Goal: Information Seeking & Learning: Learn about a topic

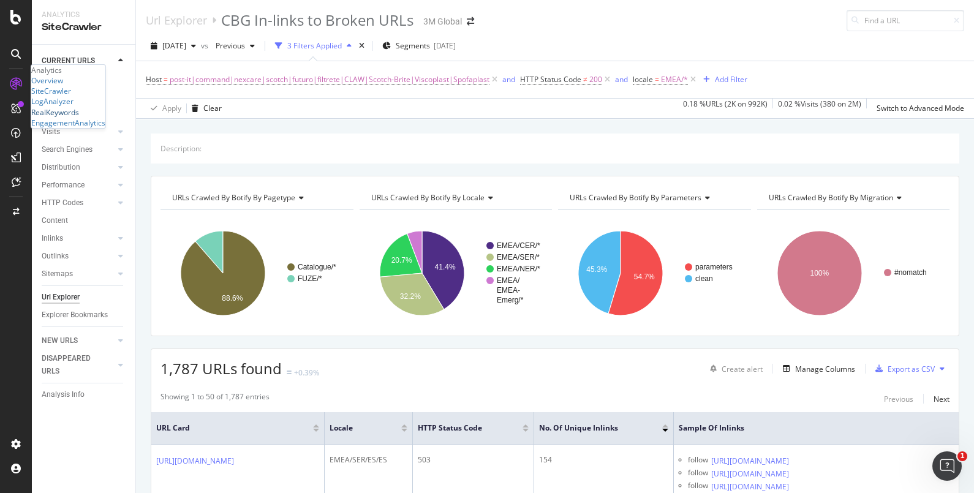
click at [79, 118] on div "RealKeywords" at bounding box center [55, 112] width 48 height 10
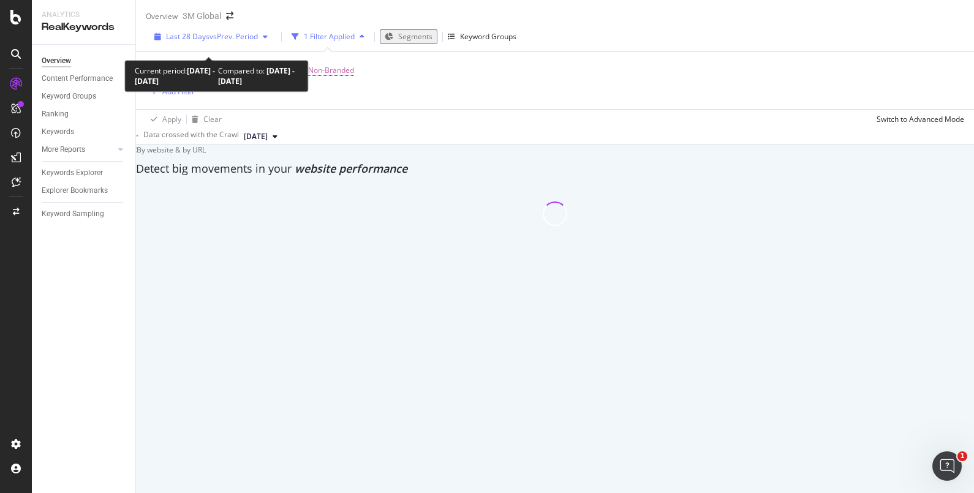
click at [248, 42] on span "vs Prev. Period" at bounding box center [234, 36] width 48 height 10
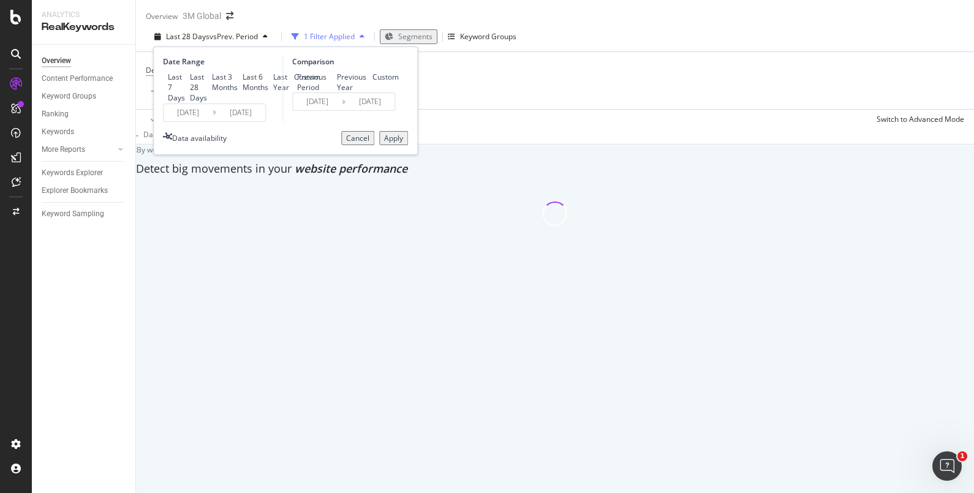
click at [273, 93] on div "Last Year" at bounding box center [281, 82] width 16 height 21
type input "[DATE]"
click at [294, 82] on div "Custom" at bounding box center [307, 77] width 26 height 10
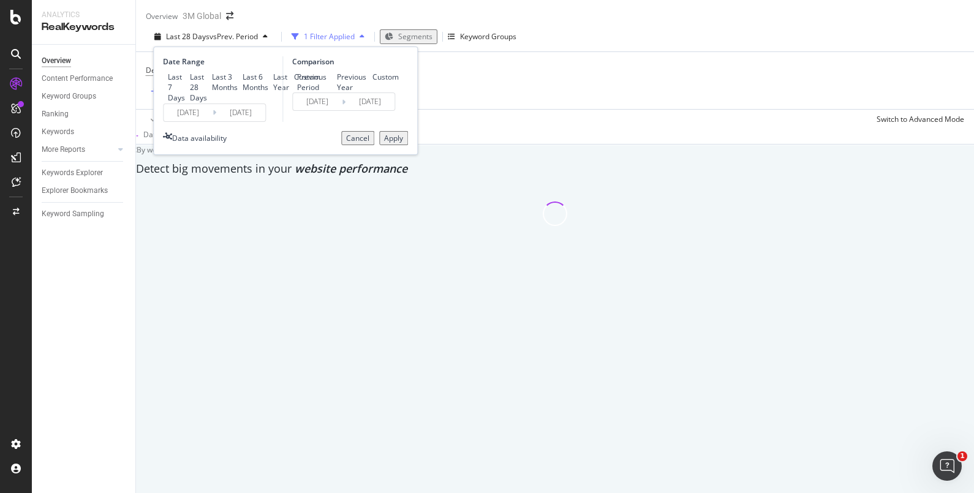
type input "[DATE]"
click at [195, 121] on input "[DATE]" at bounding box center [188, 112] width 49 height 17
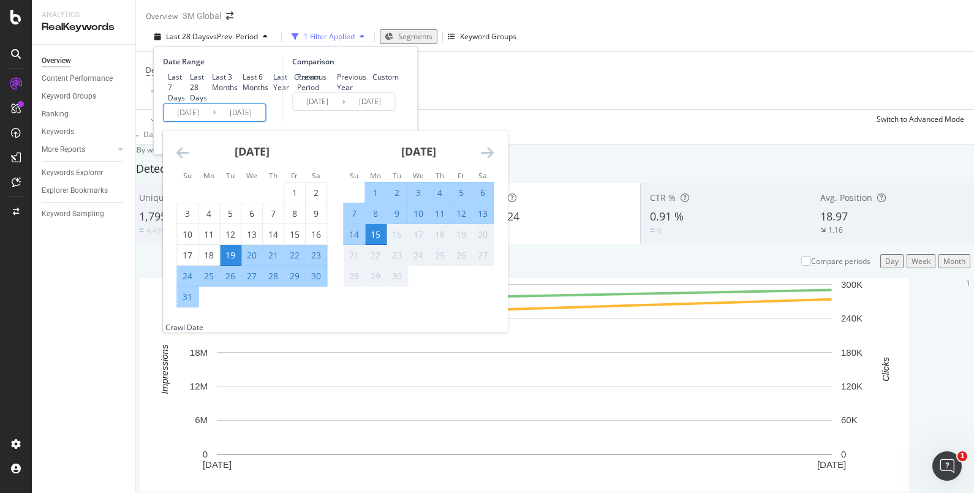
click at [183, 160] on icon "Move backward to switch to the previous month." at bounding box center [182, 152] width 13 height 15
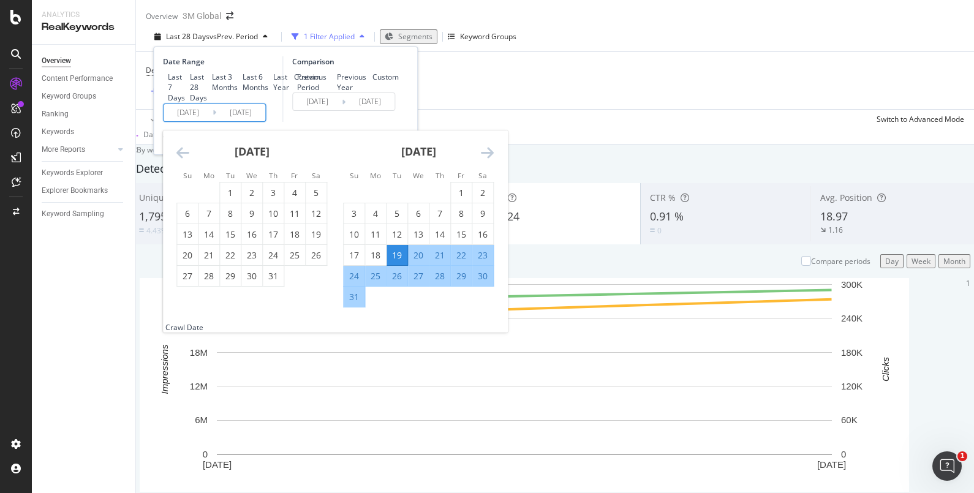
click at [183, 160] on icon "Move backward to switch to the previous month." at bounding box center [182, 152] width 13 height 15
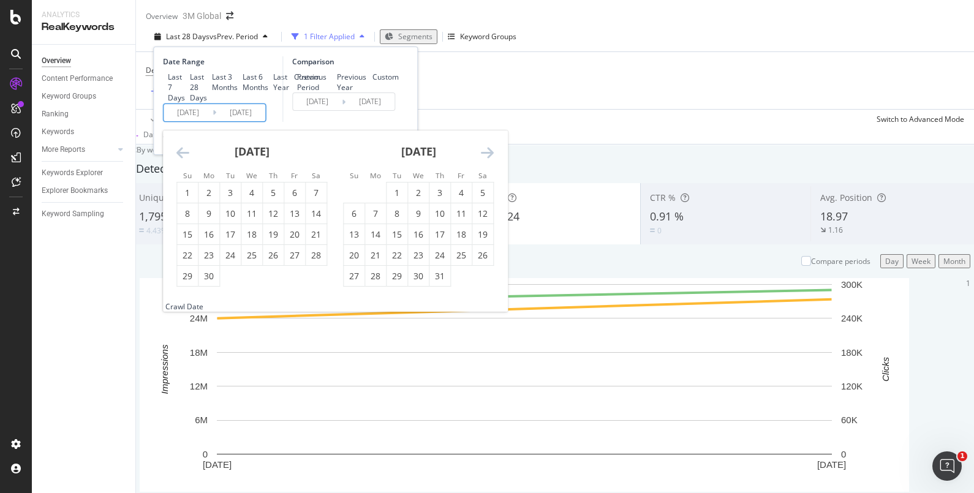
click at [183, 160] on icon "Move backward to switch to the previous month." at bounding box center [182, 152] width 13 height 15
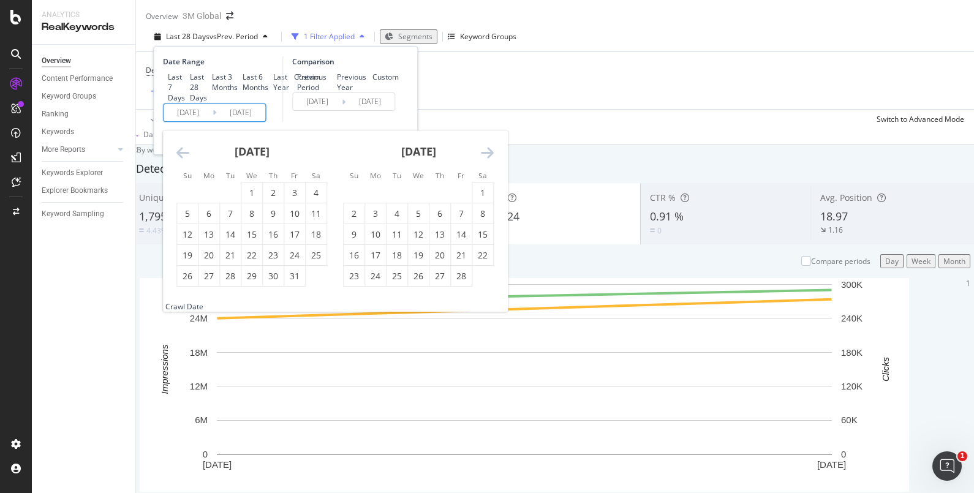
click at [183, 160] on icon "Move backward to switch to the previous month." at bounding box center [182, 152] width 13 height 15
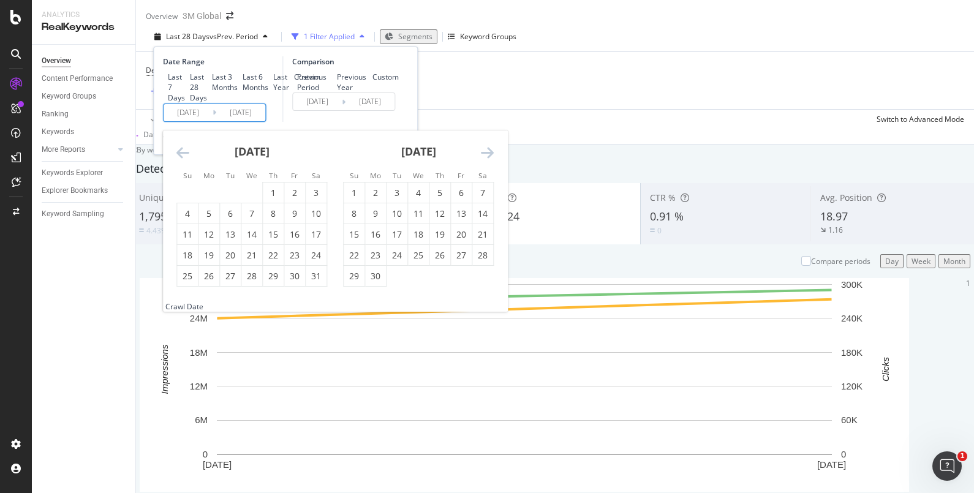
click at [183, 160] on icon "Move backward to switch to the previous month." at bounding box center [182, 152] width 13 height 15
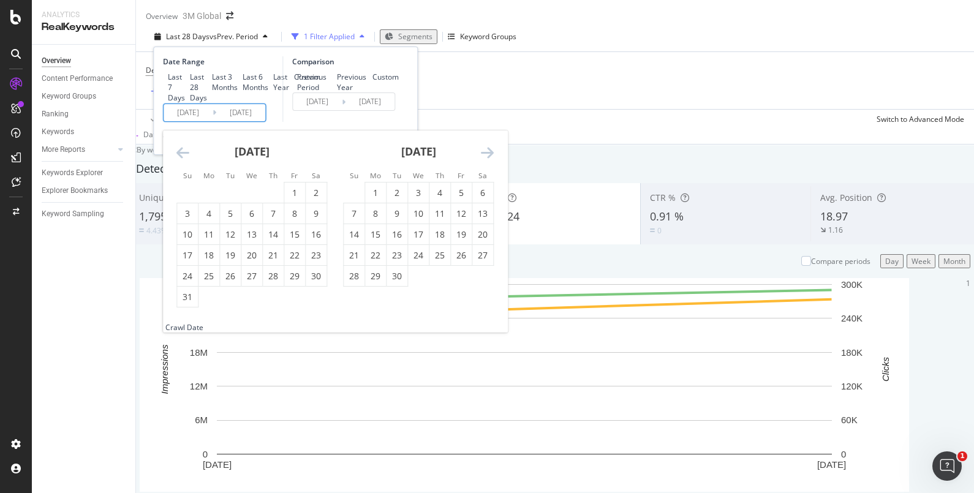
click at [183, 160] on icon "Move backward to switch to the previous month." at bounding box center [182, 152] width 13 height 15
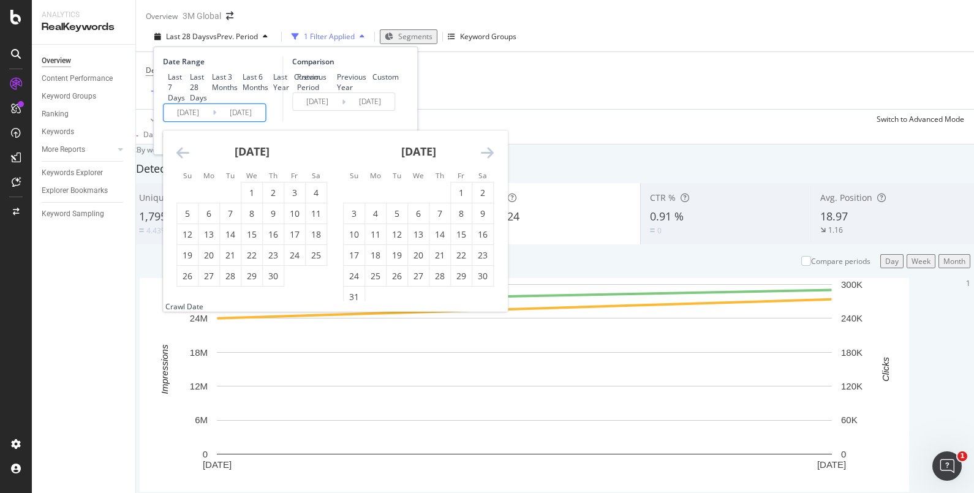
click at [183, 160] on icon "Move backward to switch to the previous month." at bounding box center [182, 152] width 13 height 15
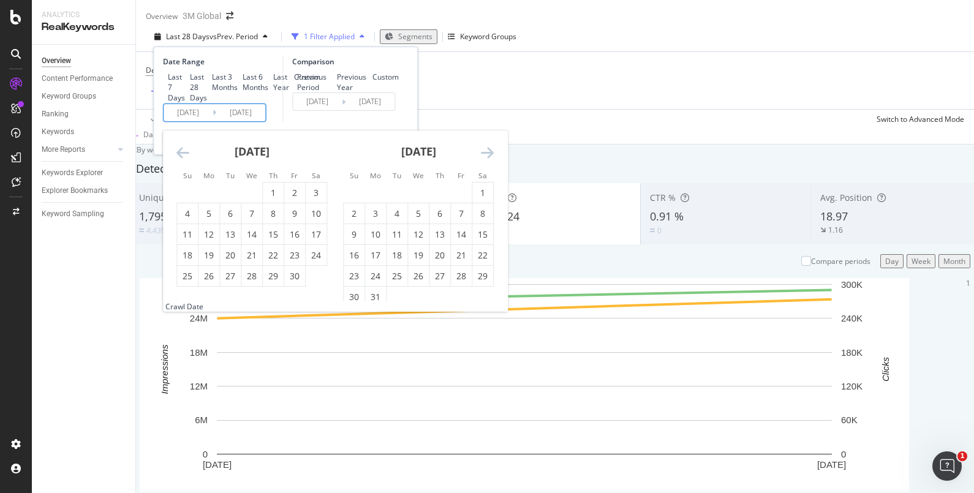
click at [183, 160] on icon "Move backward to switch to the previous month." at bounding box center [182, 152] width 13 height 15
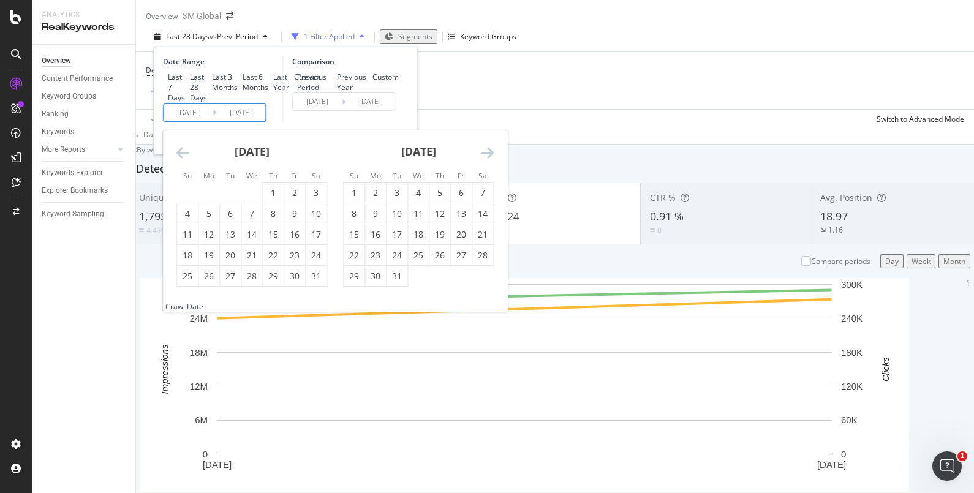
click at [183, 160] on icon "Move backward to switch to the previous month." at bounding box center [182, 152] width 13 height 15
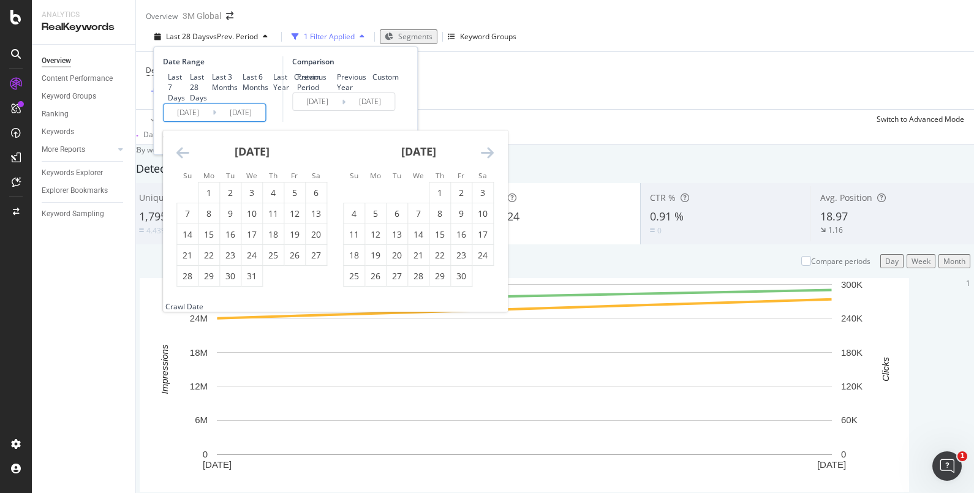
click at [183, 160] on icon "Move backward to switch to the previous month." at bounding box center [182, 152] width 13 height 15
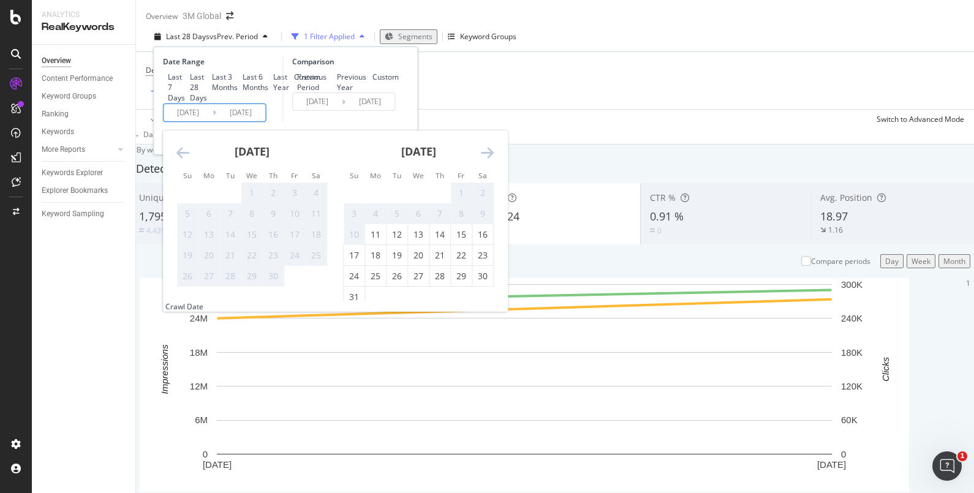
click at [183, 160] on icon "Move backward to switch to the previous month." at bounding box center [182, 152] width 13 height 15
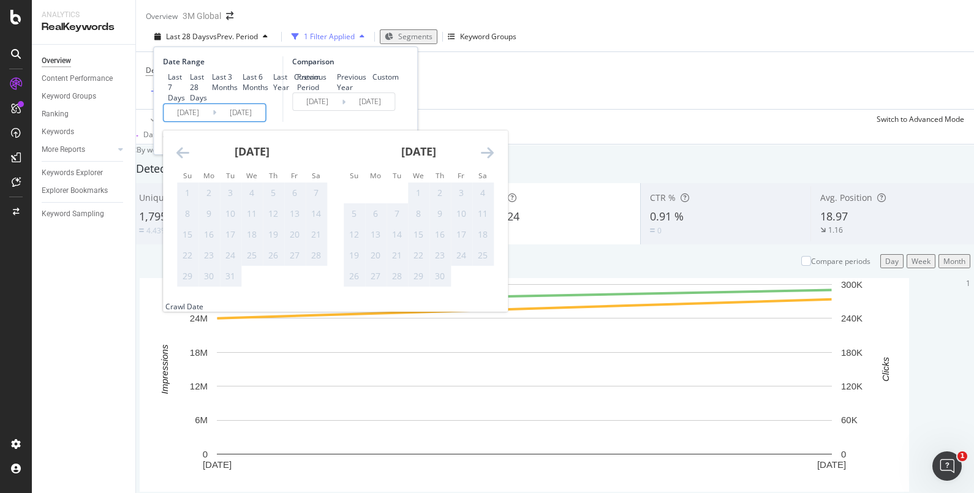
click at [183, 160] on icon "Move backward to switch to the previous month." at bounding box center [182, 152] width 13 height 15
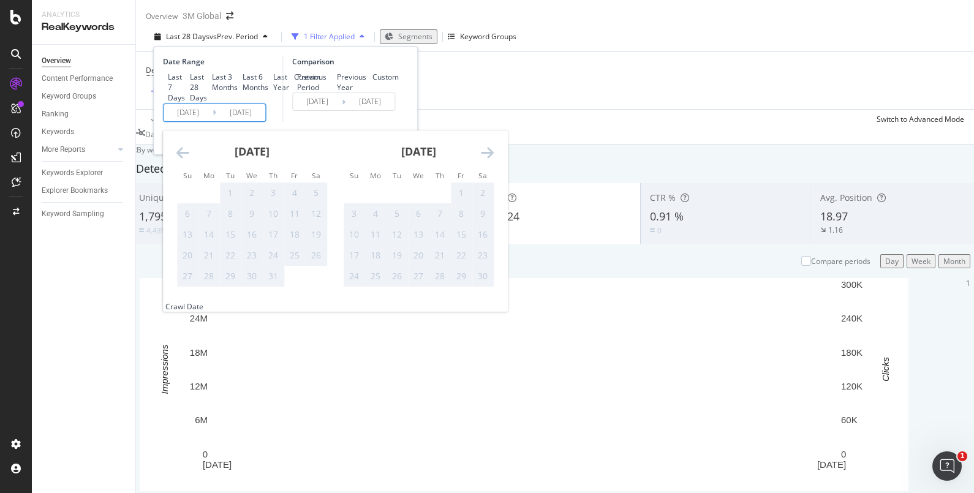
click at [492, 160] on icon "Move forward to switch to the next month." at bounding box center [487, 152] width 13 height 15
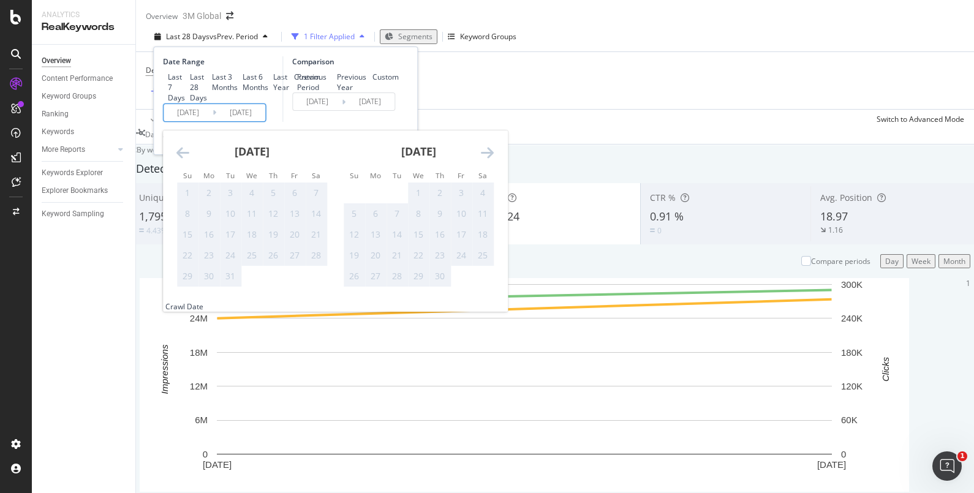
click at [492, 160] on icon "Move forward to switch to the next month." at bounding box center [487, 152] width 13 height 15
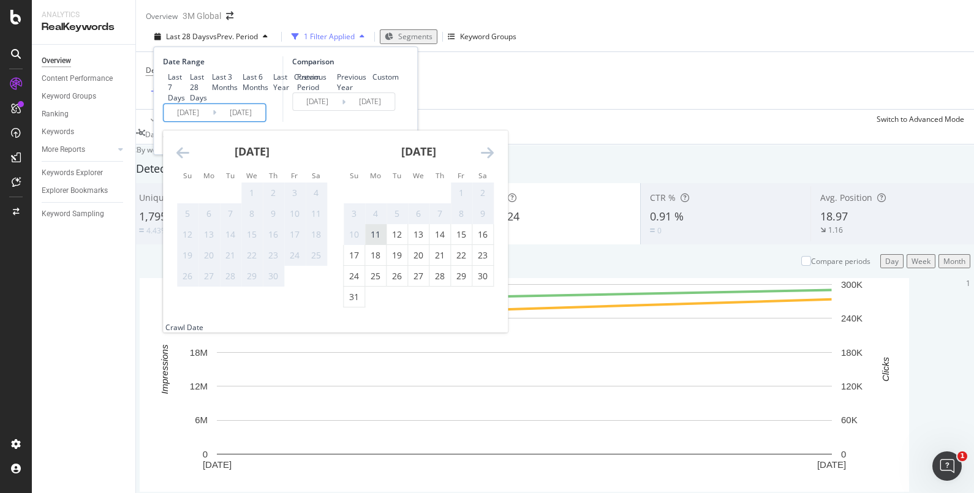
click at [382, 241] on div "11" at bounding box center [375, 235] width 21 height 12
type input "[DATE]"
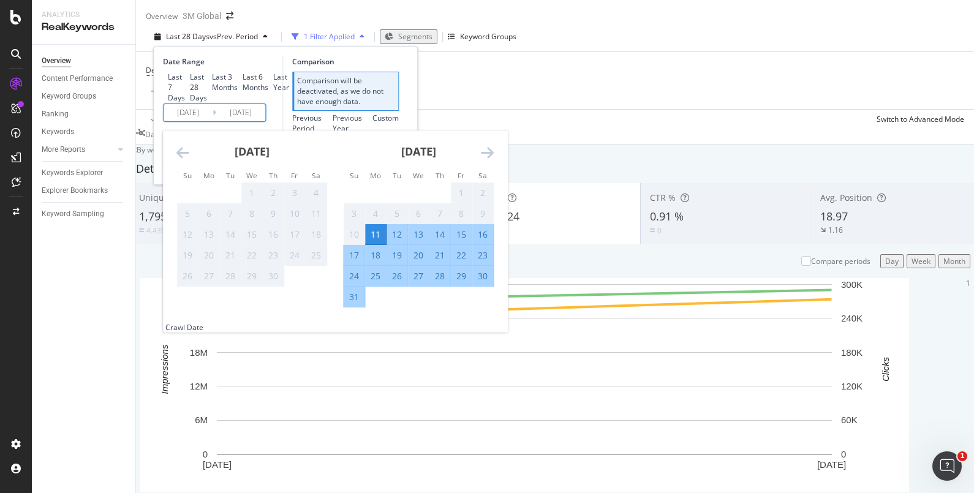
click at [493, 160] on icon "Move forward to switch to the next month." at bounding box center [487, 152] width 13 height 15
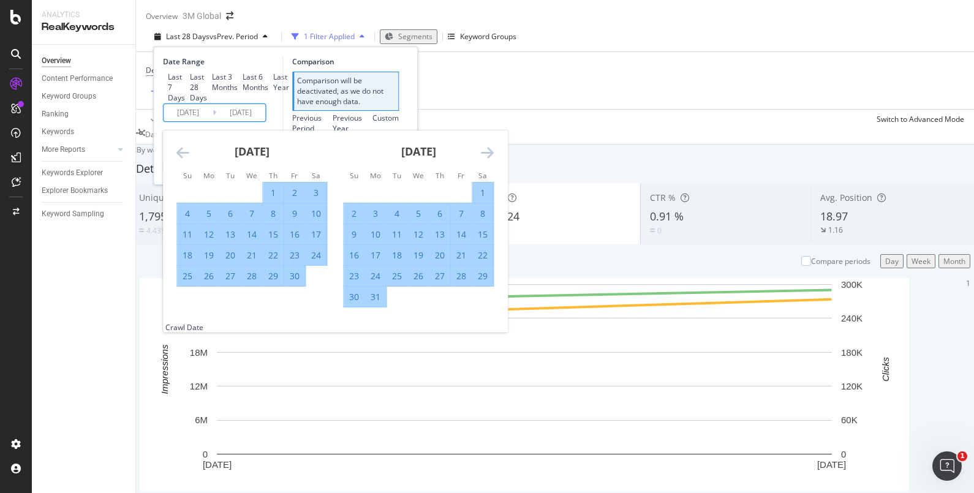
click at [493, 160] on icon "Move forward to switch to the next month." at bounding box center [487, 152] width 13 height 15
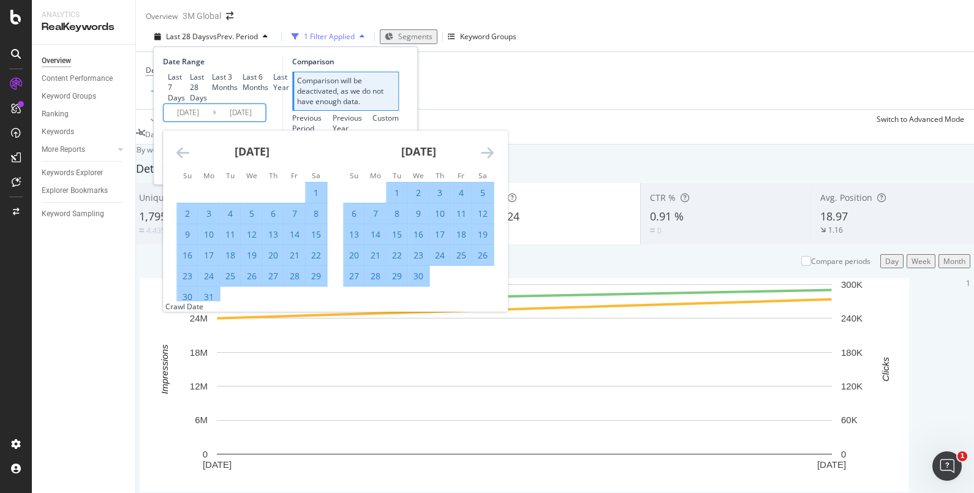
click at [493, 160] on icon "Move forward to switch to the next month." at bounding box center [487, 152] width 13 height 15
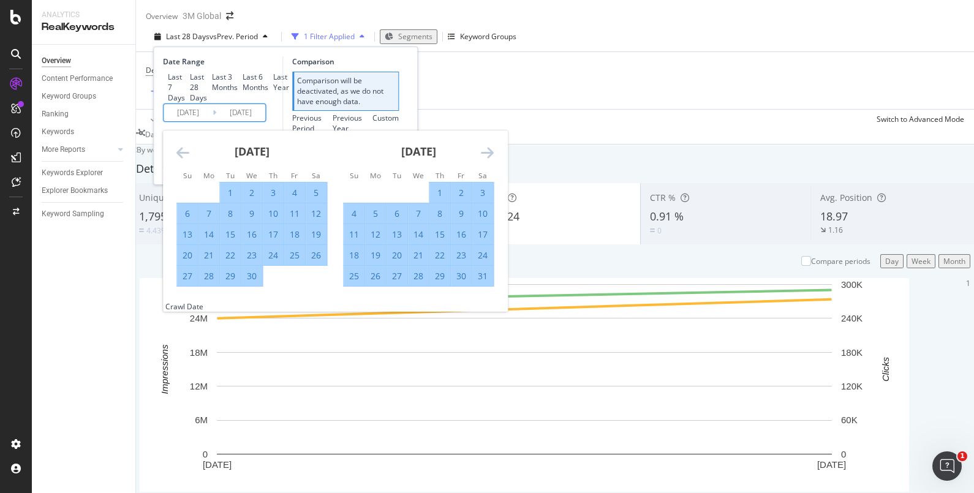
click at [493, 160] on icon "Move forward to switch to the next month." at bounding box center [487, 152] width 13 height 15
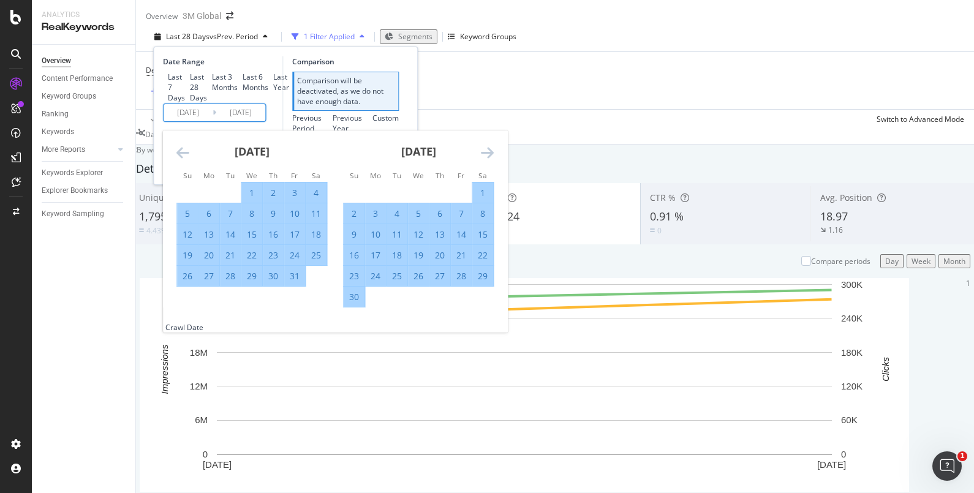
click at [493, 160] on icon "Move forward to switch to the next month." at bounding box center [487, 152] width 13 height 15
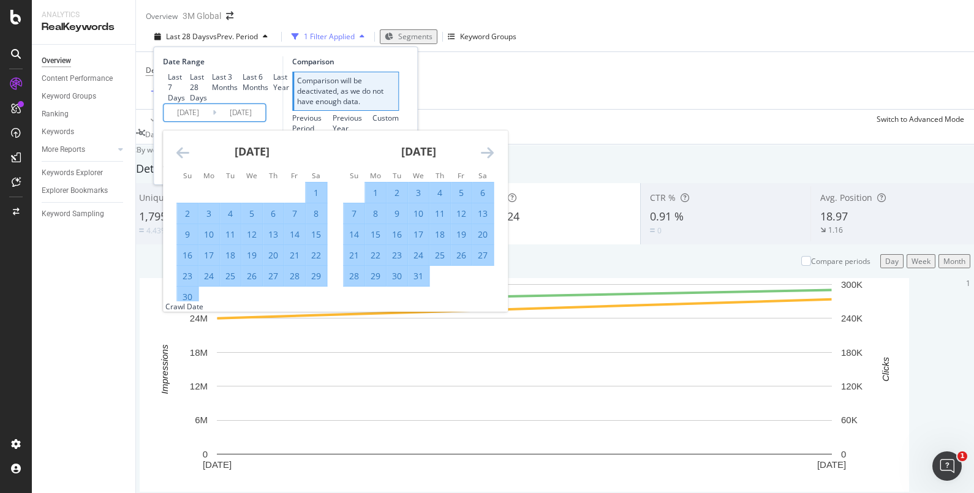
click at [493, 160] on icon "Move forward to switch to the next month." at bounding box center [487, 152] width 13 height 15
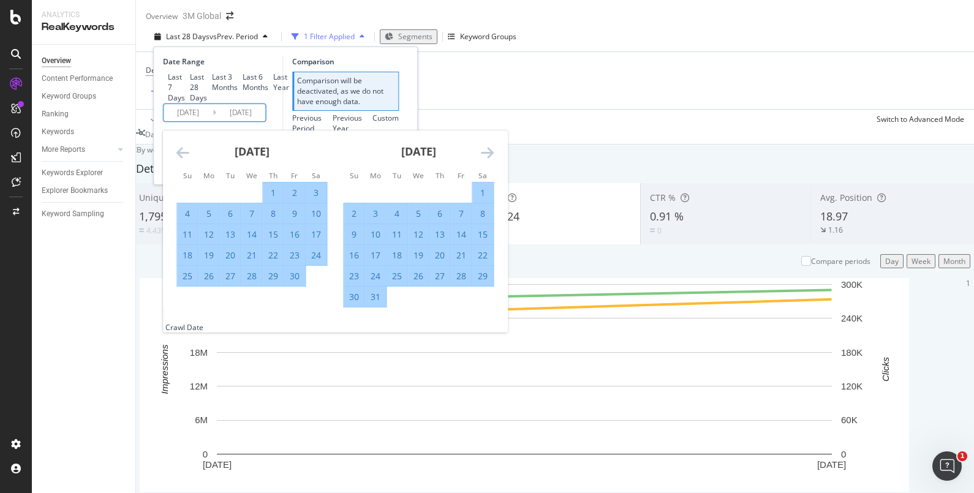
click at [493, 160] on icon "Move forward to switch to the next month." at bounding box center [487, 152] width 13 height 15
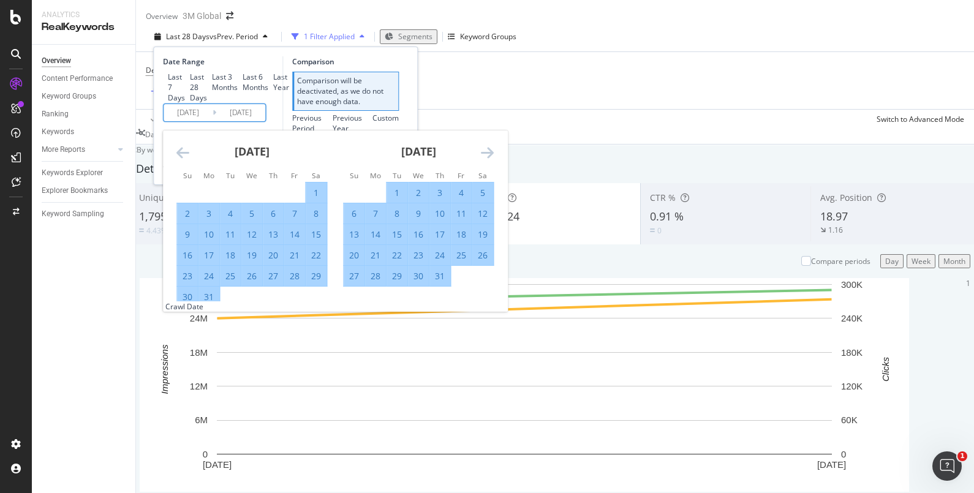
click at [493, 160] on icon "Move forward to switch to the next month." at bounding box center [487, 152] width 13 height 15
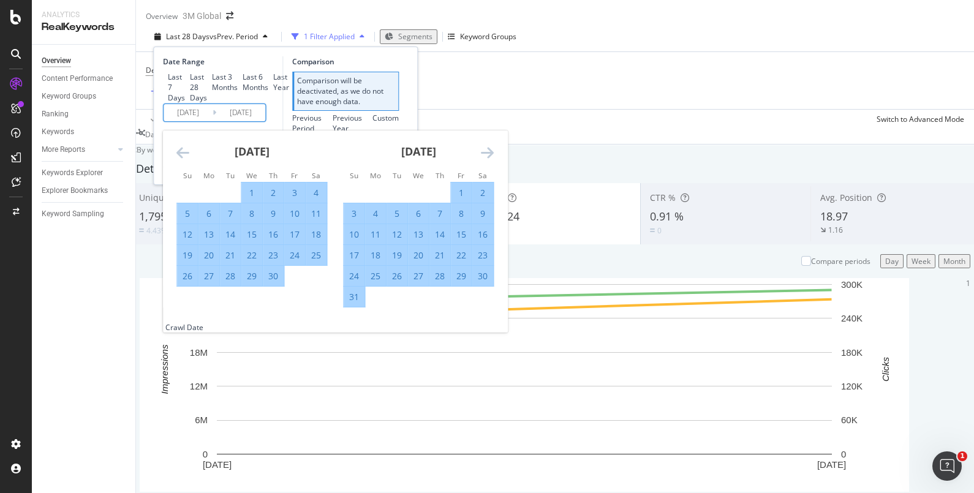
click at [493, 160] on icon "Move forward to switch to the next month." at bounding box center [487, 152] width 13 height 15
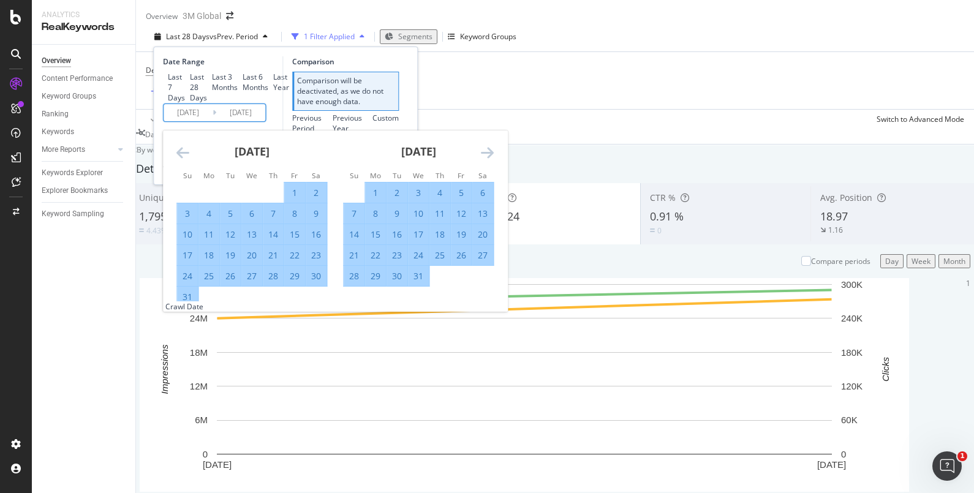
click at [493, 160] on icon "Move forward to switch to the next month." at bounding box center [487, 152] width 13 height 15
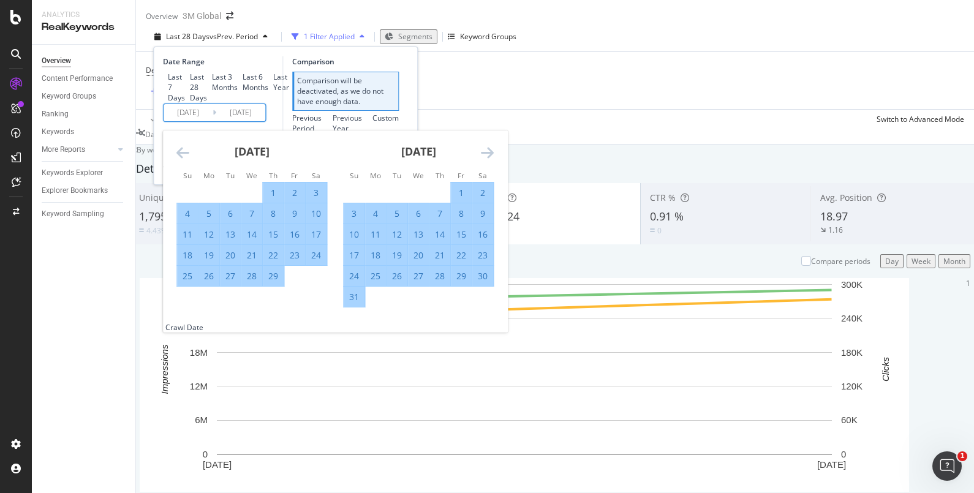
click at [493, 160] on icon "Move forward to switch to the next month." at bounding box center [487, 152] width 13 height 15
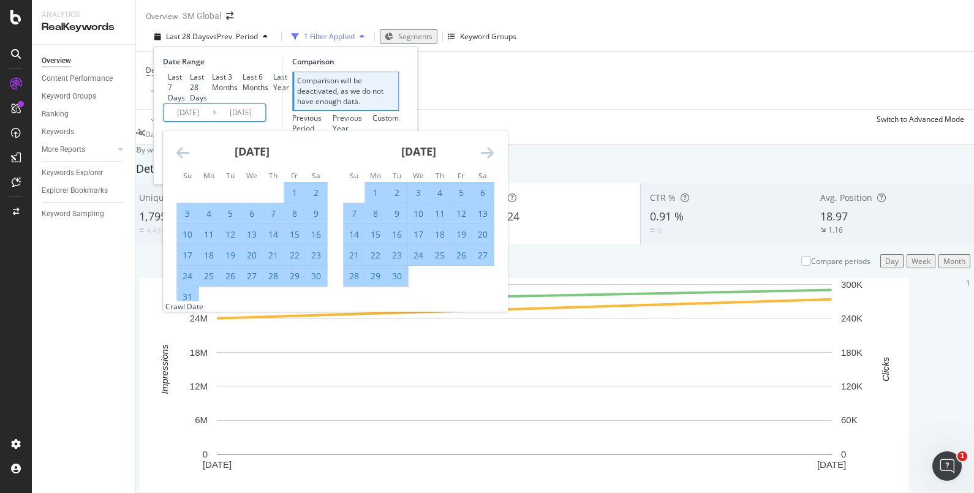
click at [493, 160] on icon "Move forward to switch to the next month." at bounding box center [487, 152] width 13 height 15
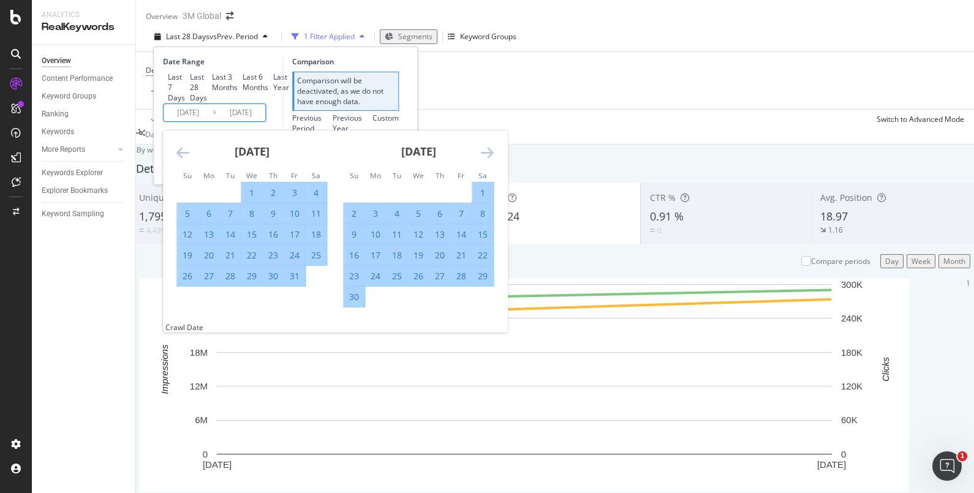
click at [493, 160] on icon "Move forward to switch to the next month." at bounding box center [487, 152] width 13 height 15
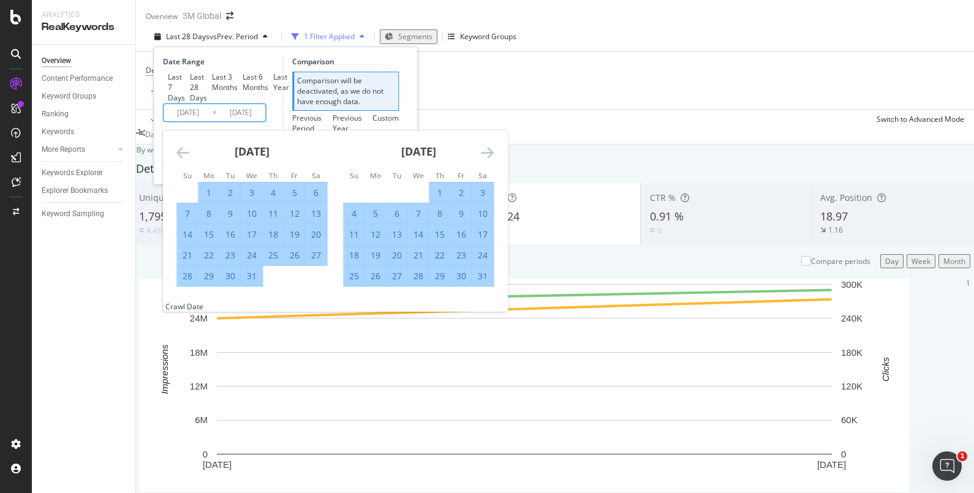
click at [493, 160] on icon "Move forward to switch to the next month." at bounding box center [487, 152] width 13 height 15
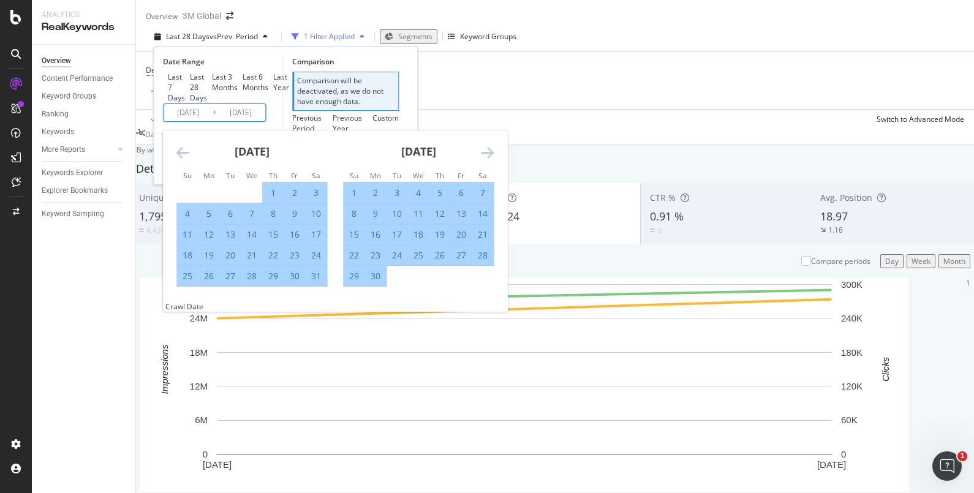
click at [493, 160] on icon "Move forward to switch to the next month." at bounding box center [487, 152] width 13 height 15
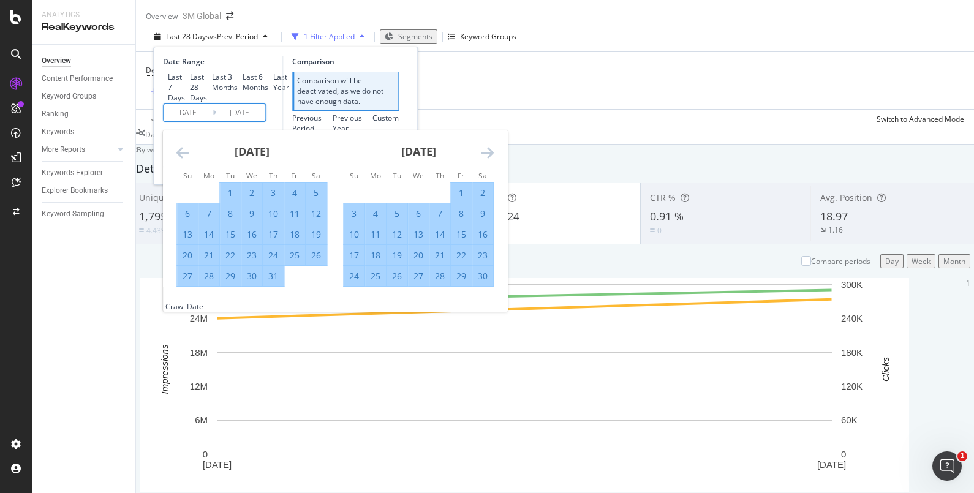
click at [493, 160] on icon "Move forward to switch to the next month." at bounding box center [487, 152] width 13 height 15
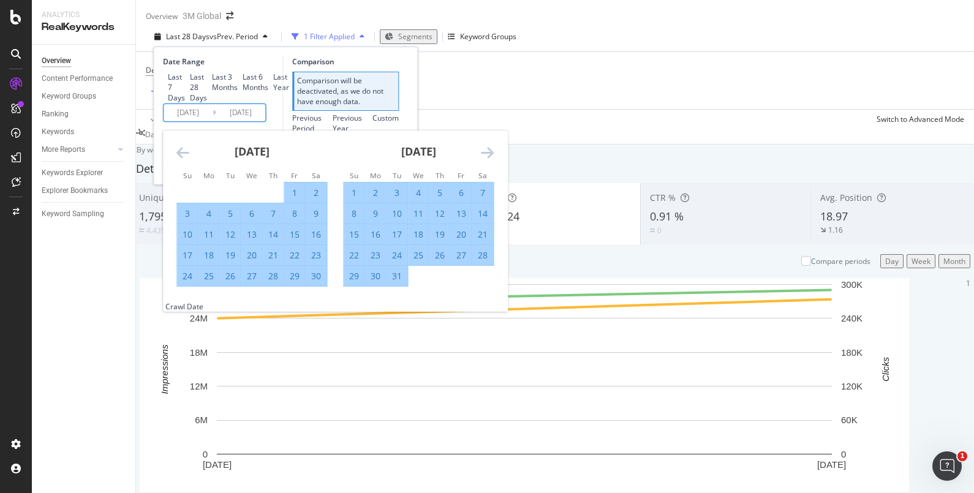
click at [493, 160] on icon "Move forward to switch to the next month." at bounding box center [487, 152] width 13 height 15
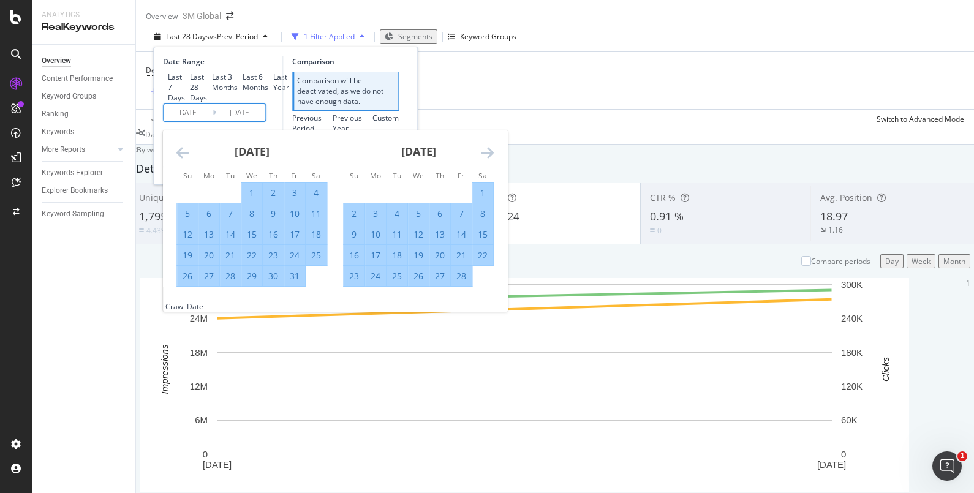
click at [493, 160] on icon "Move forward to switch to the next month." at bounding box center [487, 152] width 13 height 15
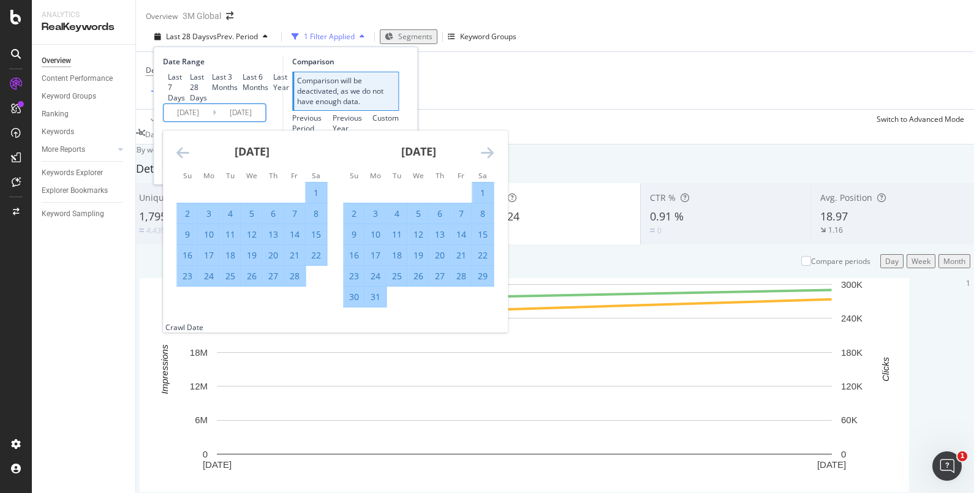
click at [493, 160] on icon "Move forward to switch to the next month." at bounding box center [487, 152] width 13 height 15
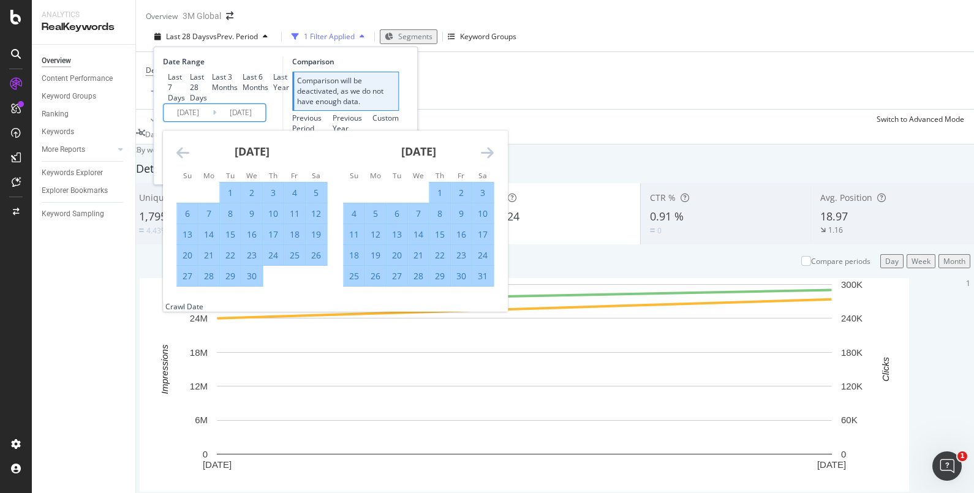
click at [493, 160] on icon "Move forward to switch to the next month." at bounding box center [487, 152] width 13 height 15
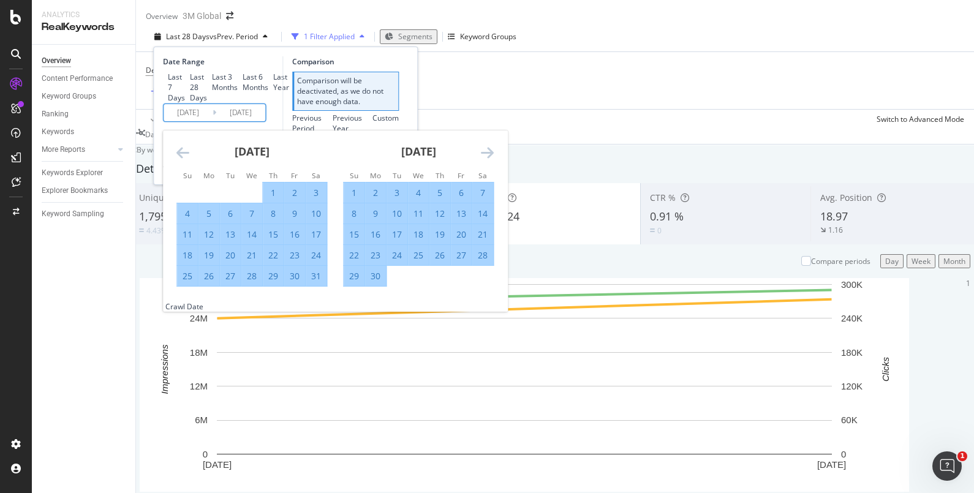
click at [493, 160] on icon "Move forward to switch to the next month." at bounding box center [487, 152] width 13 height 15
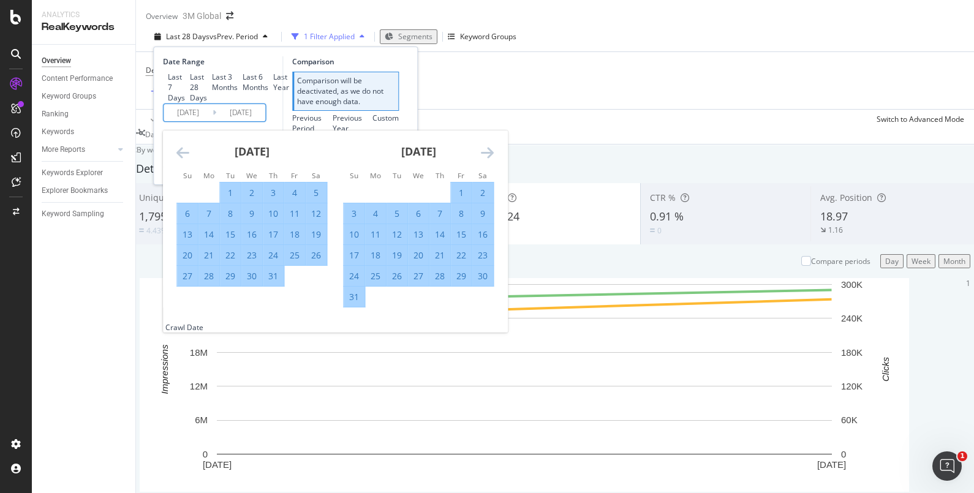
click at [493, 160] on icon "Move forward to switch to the next month." at bounding box center [487, 152] width 13 height 15
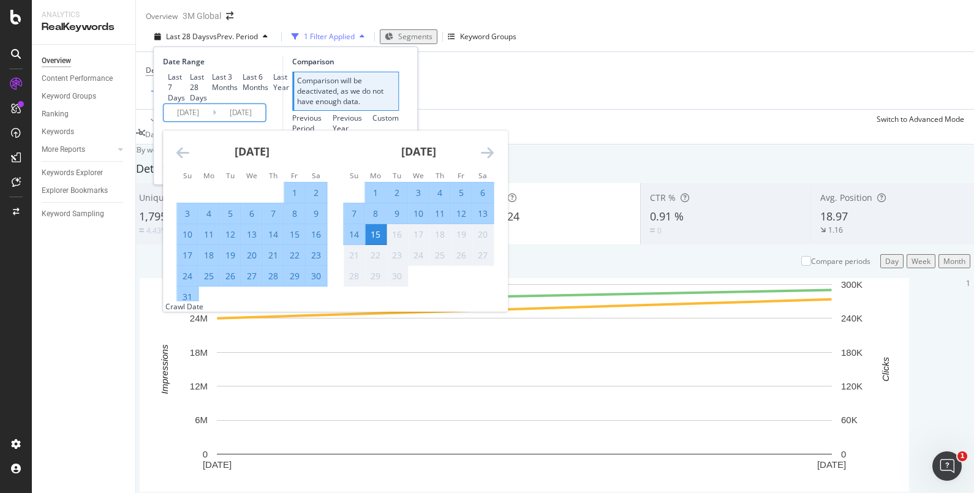
click at [493, 160] on icon "Move forward to switch to the next month." at bounding box center [487, 152] width 13 height 15
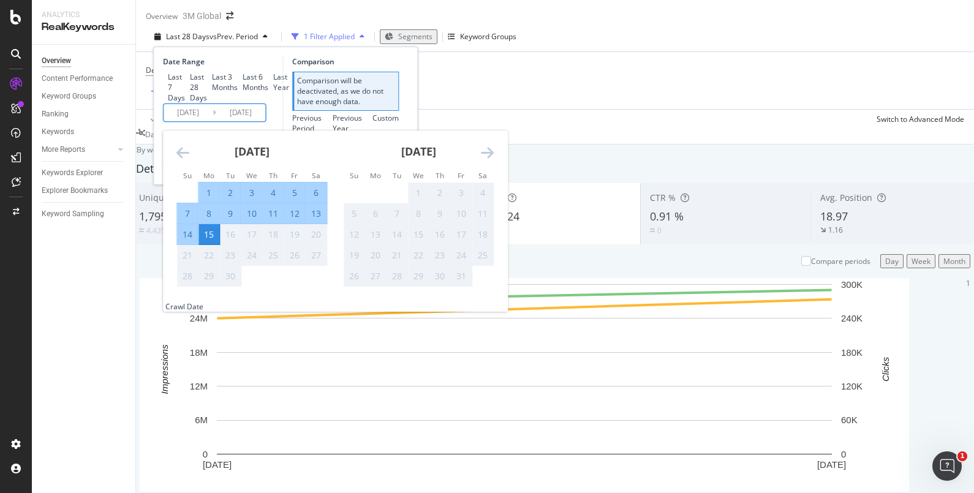
click at [493, 160] on icon "Move forward to switch to the next month." at bounding box center [487, 152] width 13 height 15
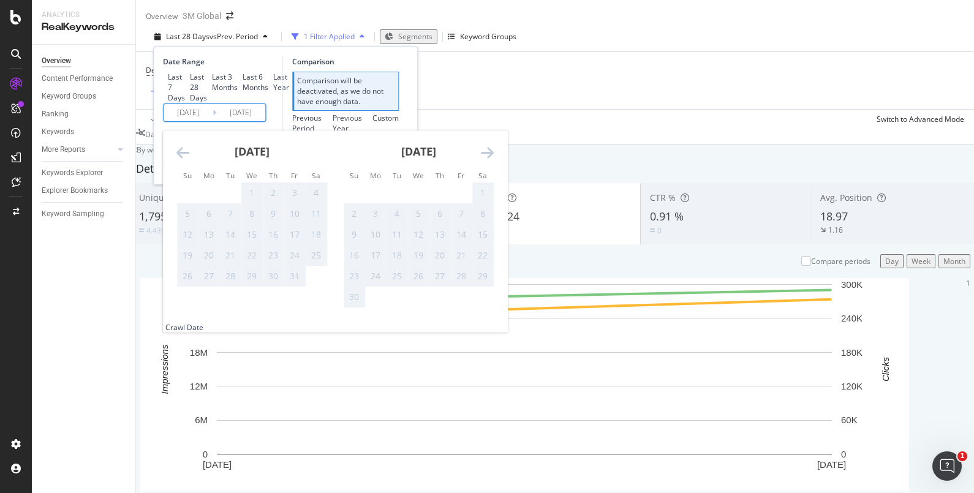
click at [182, 160] on icon "Move backward to switch to the previous month." at bounding box center [182, 152] width 13 height 15
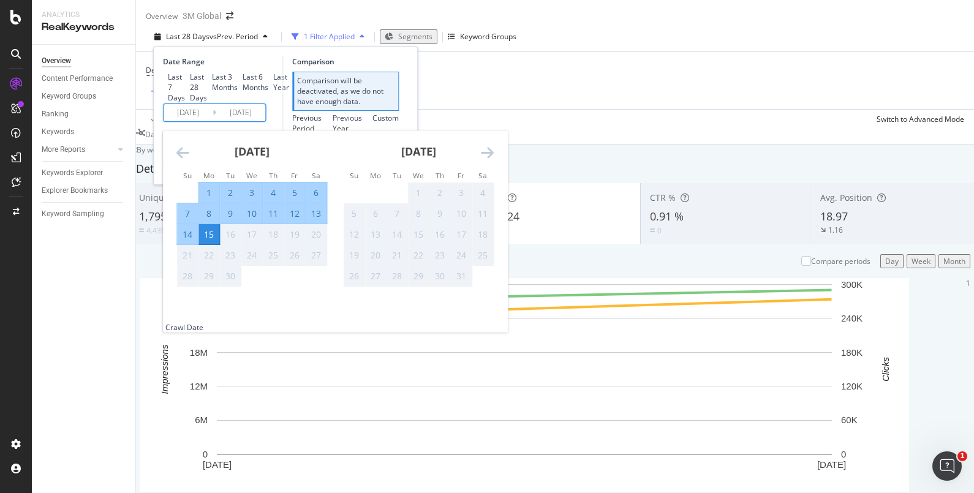
click at [214, 241] on div "15" at bounding box center [209, 235] width 21 height 12
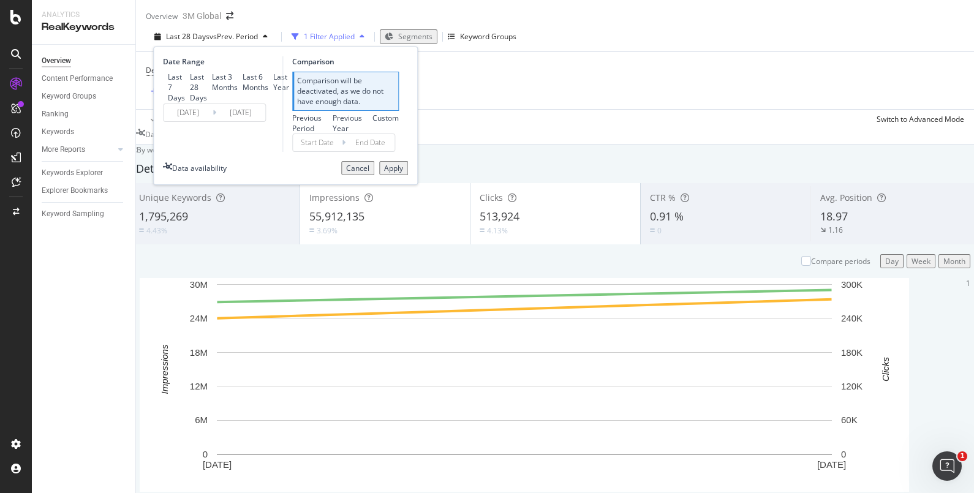
click at [387, 173] on div "Apply" at bounding box center [393, 168] width 19 height 10
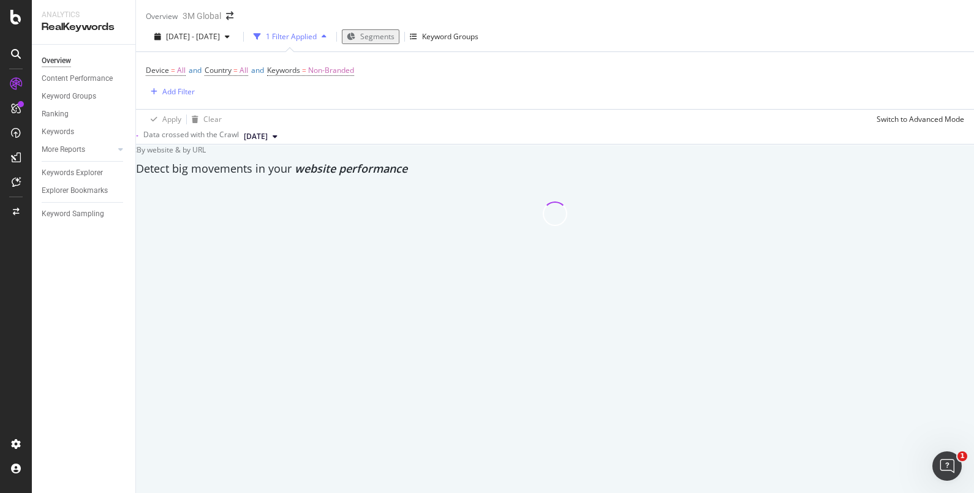
click at [395, 42] on span "Segments" at bounding box center [377, 36] width 34 height 10
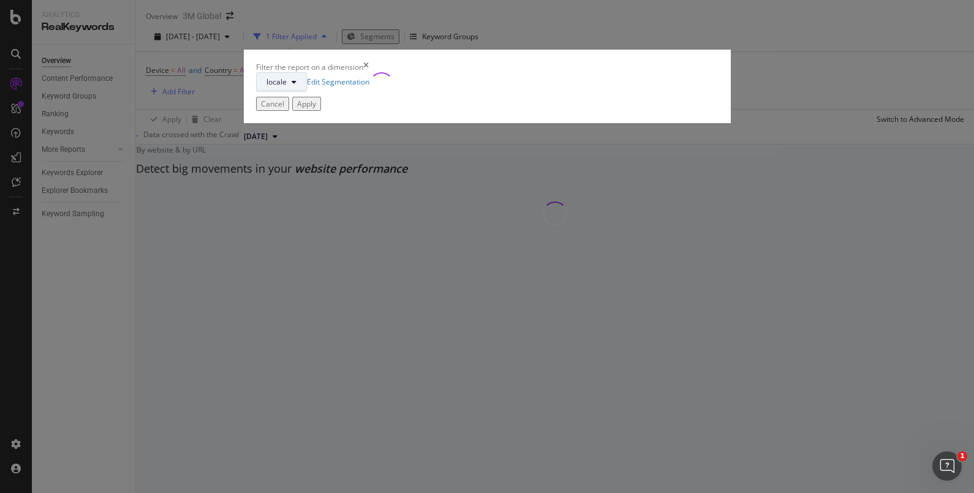
click at [297, 86] on icon "modal" at bounding box center [294, 81] width 5 height 7
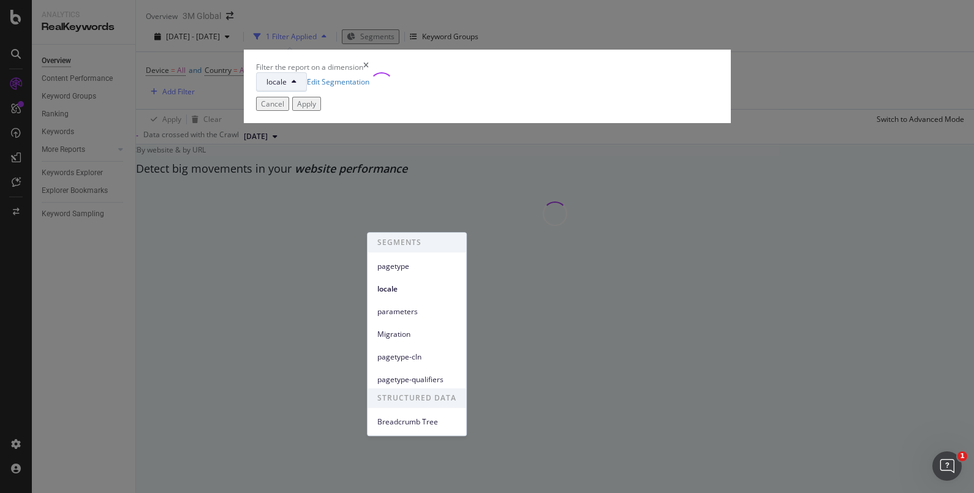
click at [297, 86] on icon "modal" at bounding box center [294, 81] width 5 height 7
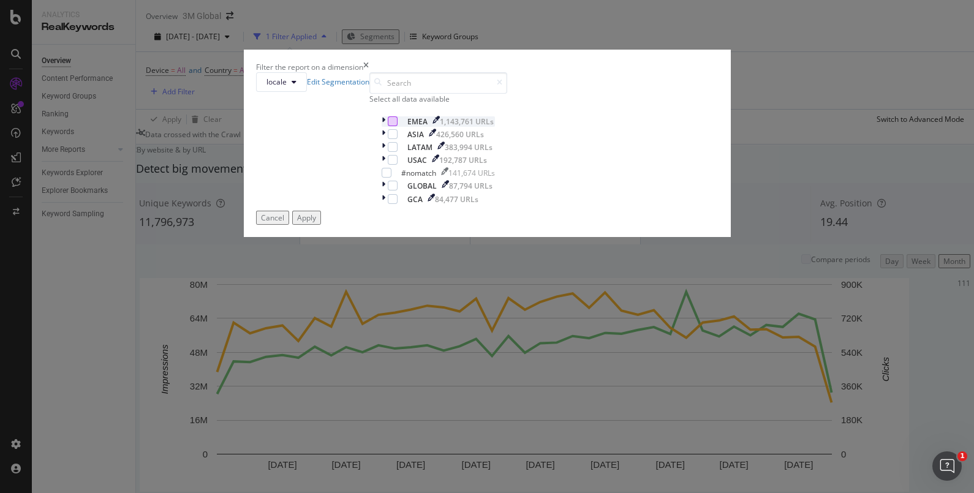
click at [388, 126] on div "modal" at bounding box center [393, 121] width 10 height 10
click at [316, 223] on div "Apply" at bounding box center [306, 218] width 19 height 10
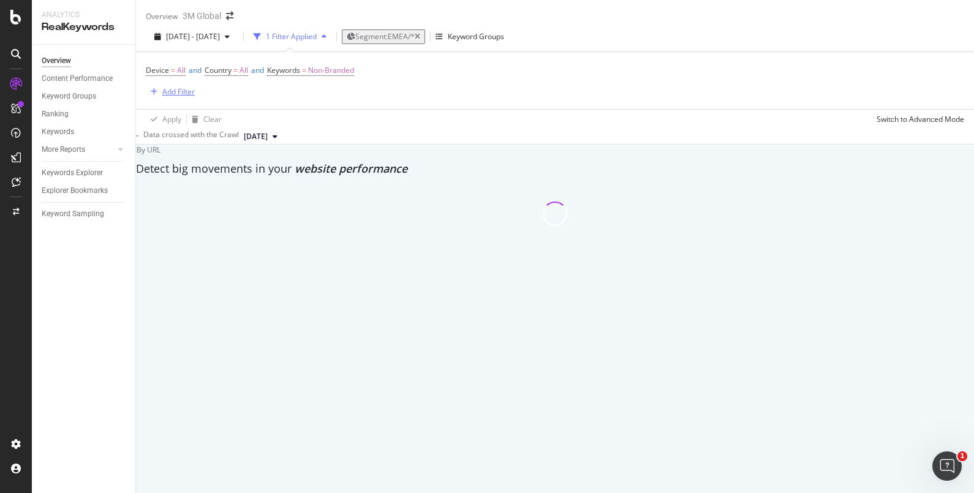
click at [168, 97] on div "Add Filter" at bounding box center [178, 91] width 32 height 10
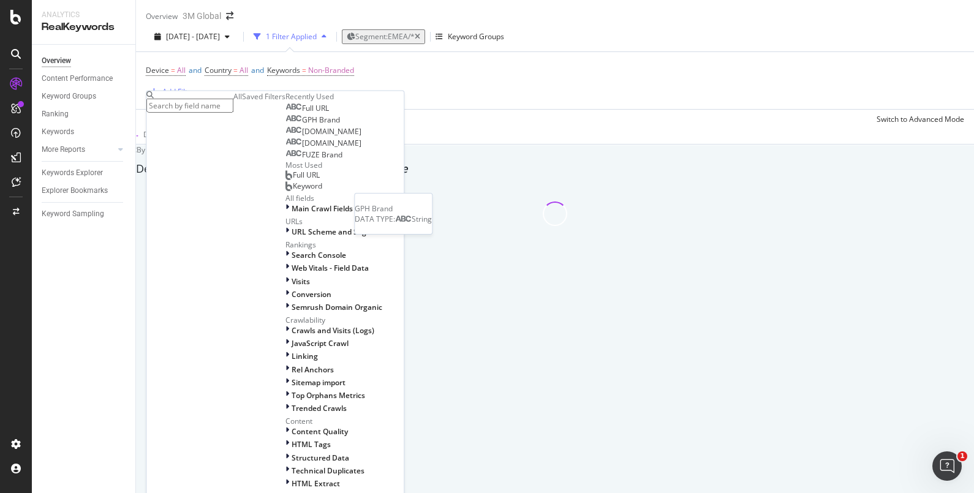
click at [302, 125] on span "GPH Brand" at bounding box center [321, 120] width 38 height 10
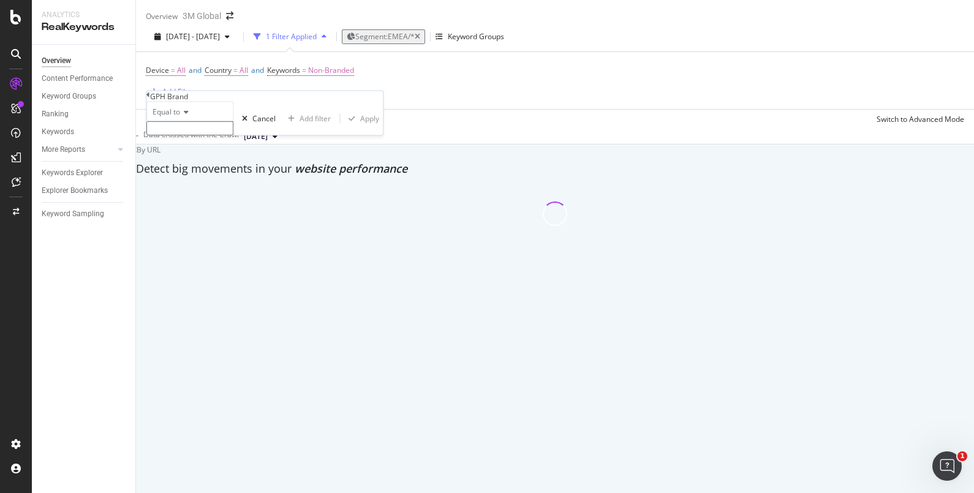
click at [189, 135] on input "text" at bounding box center [189, 128] width 87 height 14
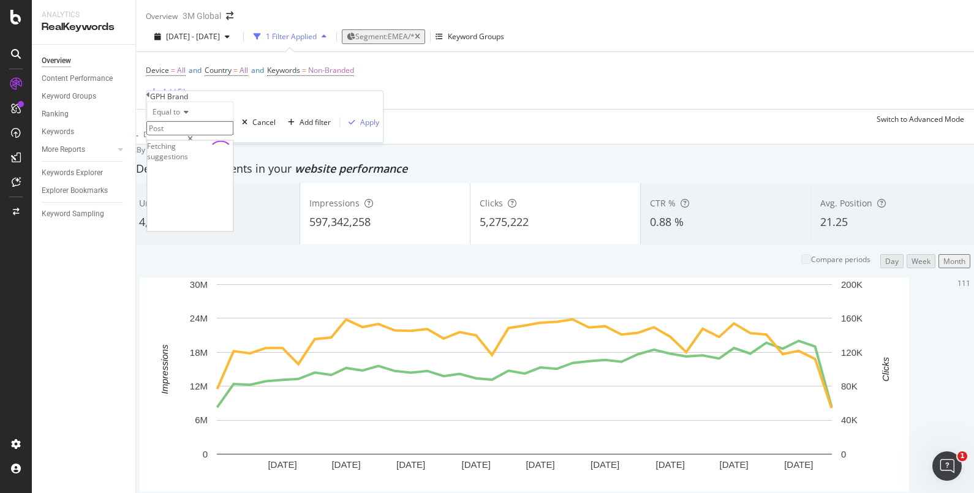
click at [215, 135] on input "Post" at bounding box center [189, 128] width 87 height 14
type input "Post"
click at [214, 135] on input "Post" at bounding box center [189, 128] width 87 height 14
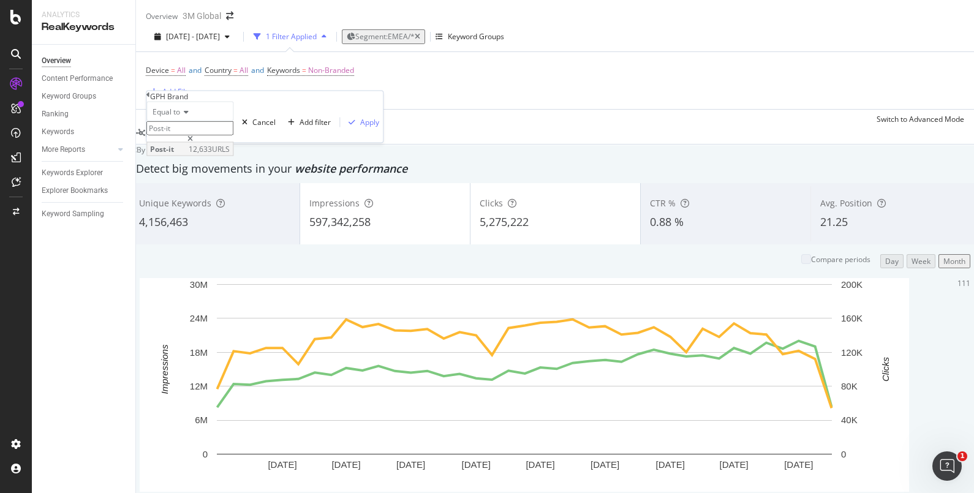
type input "Post-it"
click at [172, 154] on span "Post-it" at bounding box center [168, 149] width 36 height 10
click at [360, 127] on div "Apply" at bounding box center [369, 122] width 19 height 10
